Goal: Task Accomplishment & Management: Complete application form

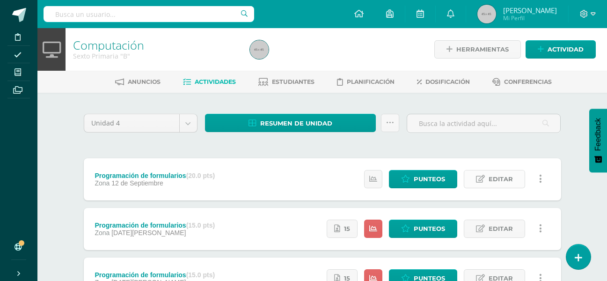
click at [494, 177] on span "Editar" at bounding box center [501, 178] width 24 height 17
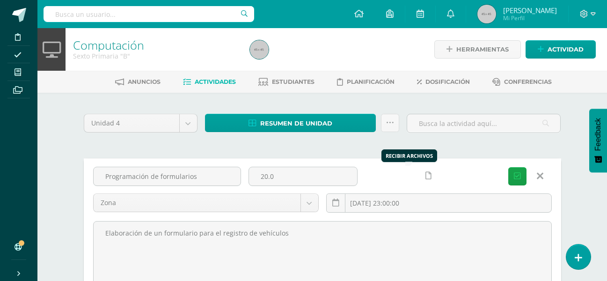
click at [420, 176] on link at bounding box center [429, 176] width 18 height 18
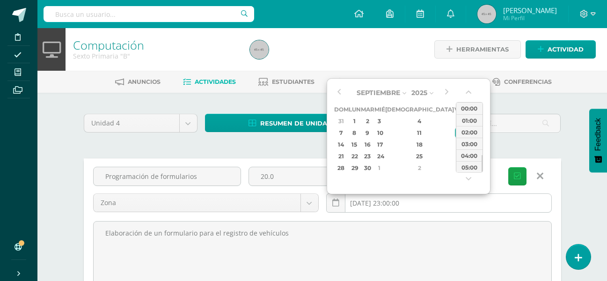
click at [441, 200] on input "2025-09-12 23:00:00" at bounding box center [439, 203] width 225 height 18
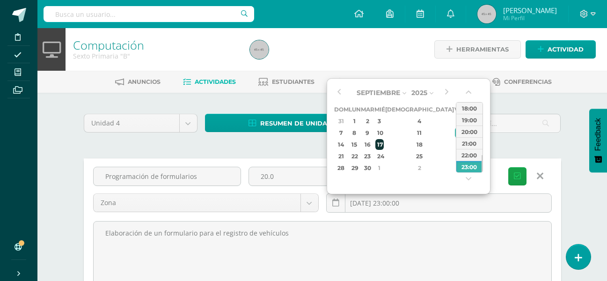
click at [384, 145] on div "17" at bounding box center [380, 144] width 8 height 11
type input "2025-09-17 23:00"
click at [460, 206] on input "2025-09-17 23:00" at bounding box center [439, 203] width 225 height 18
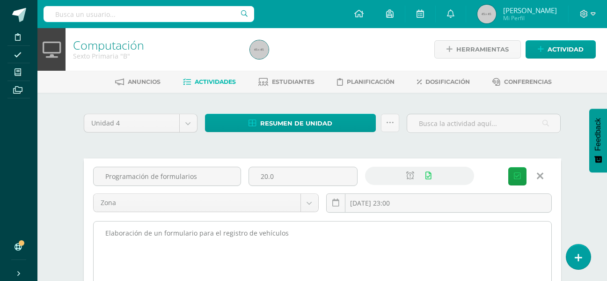
click at [316, 241] on textarea "Elaboración de un formulario para el registro de vehículos" at bounding box center [323, 272] width 458 height 103
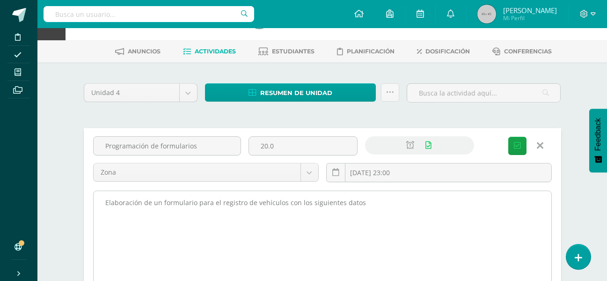
scroll to position [47, 0]
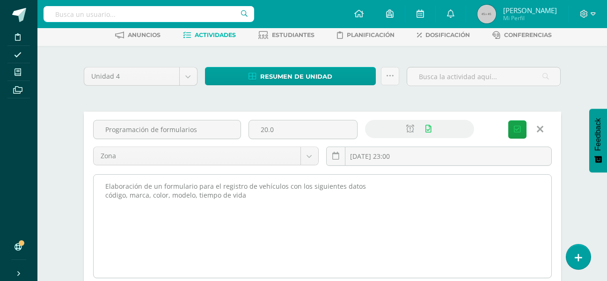
click at [250, 194] on textarea "Elaboración de un formulario para el registro de vehículos" at bounding box center [323, 226] width 458 height 103
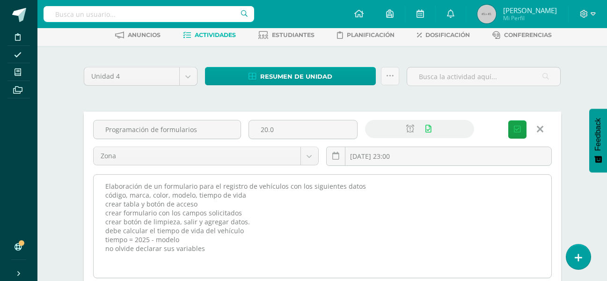
drag, startPoint x: 198, startPoint y: 247, endPoint x: 99, endPoint y: 183, distance: 118.2
click at [99, 183] on textarea "Elaboración de un formulario para el registro de vehículos" at bounding box center [323, 226] width 458 height 103
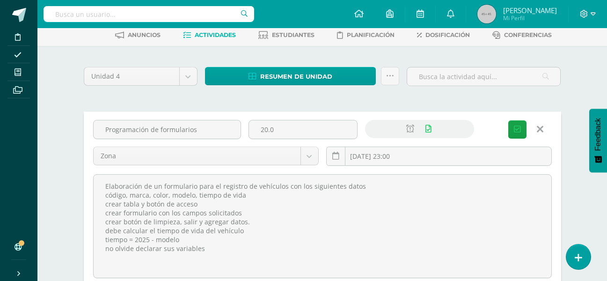
type textarea "Elaboración de un formulario para el registro de vehículos con los siguientes d…"
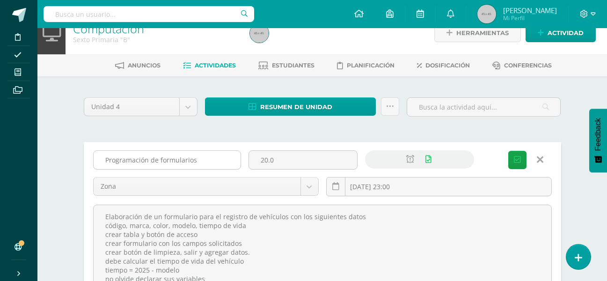
scroll to position [0, 0]
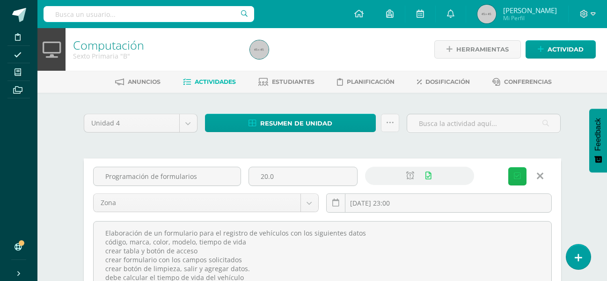
click at [0, 0] on span "Guardar" at bounding box center [0, 0] width 0 height 0
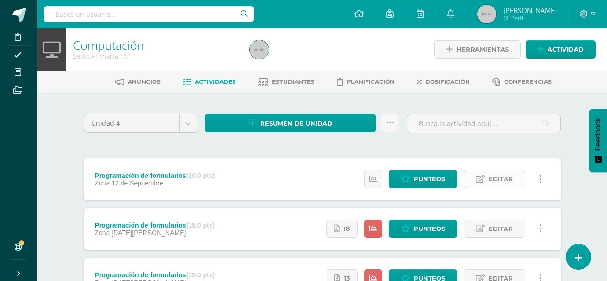
click at [485, 175] on icon at bounding box center [480, 179] width 9 height 8
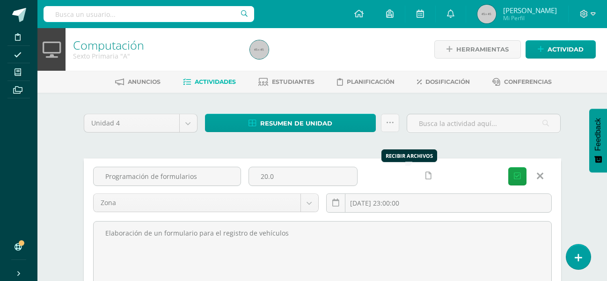
click at [420, 180] on link at bounding box center [429, 176] width 18 height 18
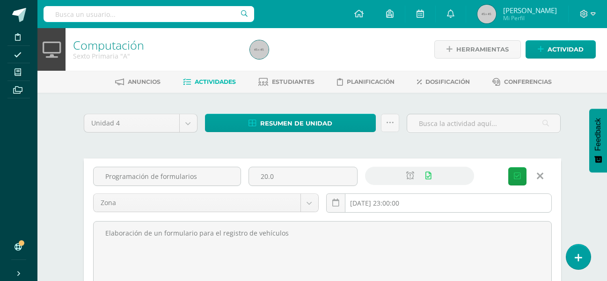
click at [483, 205] on input "2025-09-12 23:00:00" at bounding box center [439, 203] width 225 height 18
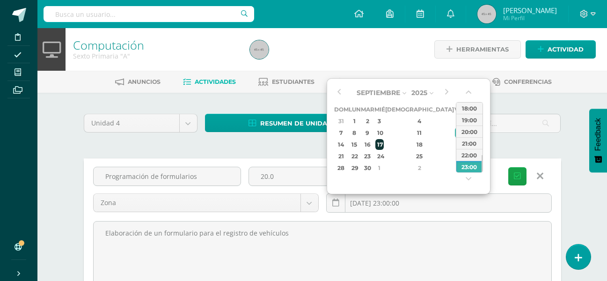
click at [384, 140] on div "17" at bounding box center [380, 144] width 8 height 11
type input "2025-09-17 23:00"
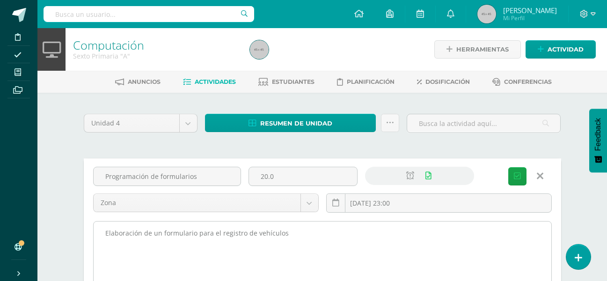
click at [316, 232] on textarea "Elaboración de un formulario para el registro de vehículos" at bounding box center [323, 272] width 458 height 103
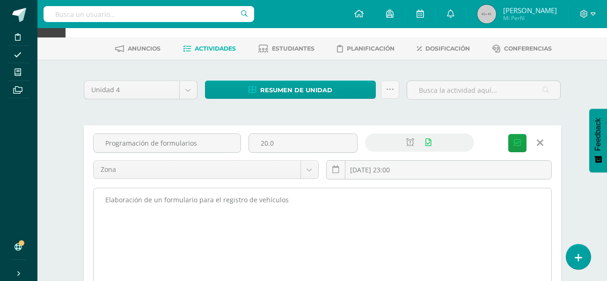
scroll to position [94, 0]
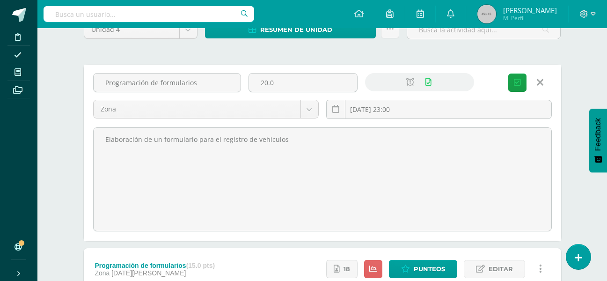
drag, startPoint x: 216, startPoint y: 135, endPoint x: -25, endPoint y: 111, distance: 242.4
click at [0, 111] on html "Disciplina Asistencia Mis cursos Archivos Soporte Ayuda Reportar un problema Ce…" at bounding box center [303, 154] width 607 height 496
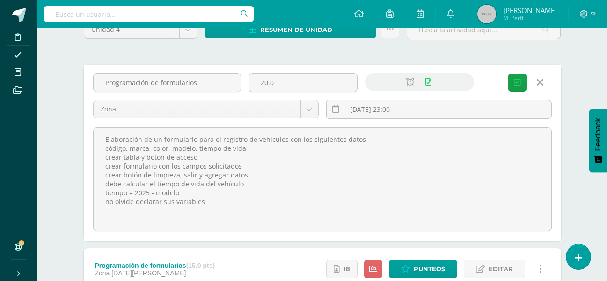
type textarea "Elaboración de un formulario para el registro de vehículos con los siguientes d…"
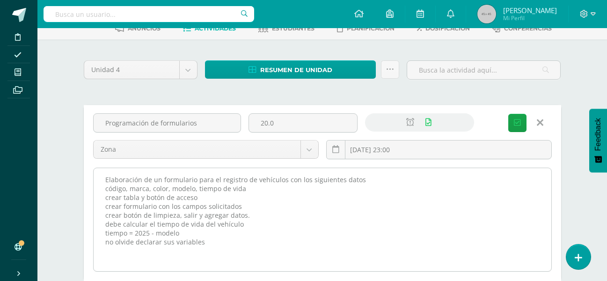
scroll to position [0, 0]
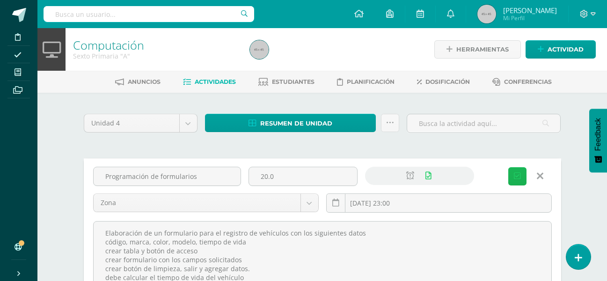
click at [0, 0] on span "Guardar" at bounding box center [0, 0] width 0 height 0
